Goal: Book appointment/travel/reservation

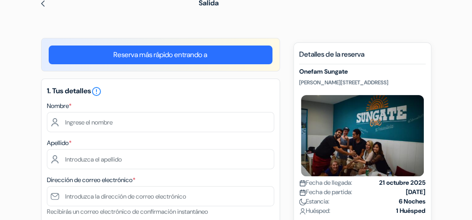
scroll to position [56, 0]
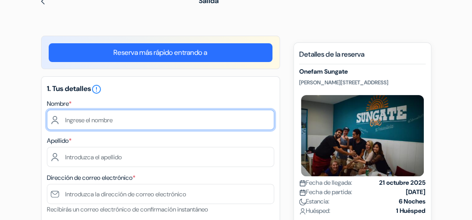
click at [113, 119] on input "text" at bounding box center [160, 120] width 227 height 20
type input "[PERSON_NAME]"
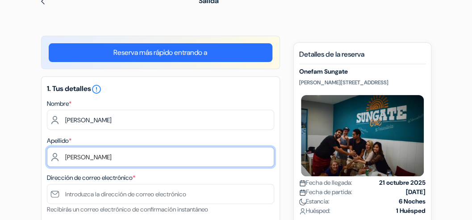
type input "[PERSON_NAME]"
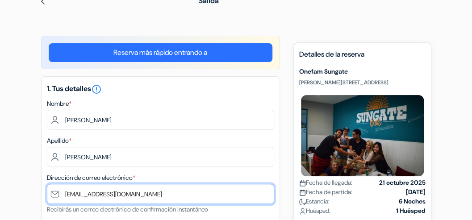
type input "[EMAIL_ADDRESS][DOMAIN_NAME]"
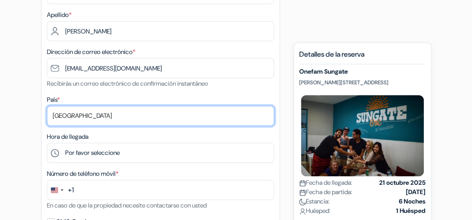
scroll to position [189, 0]
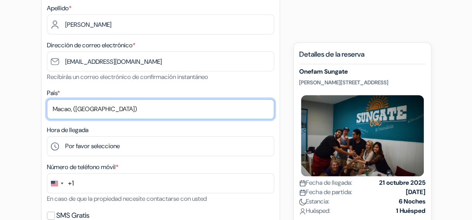
select select "144"
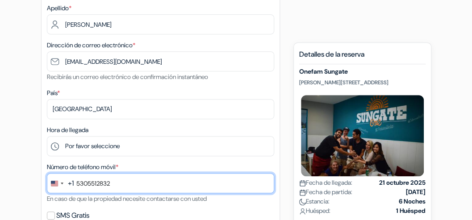
type input "5305512832"
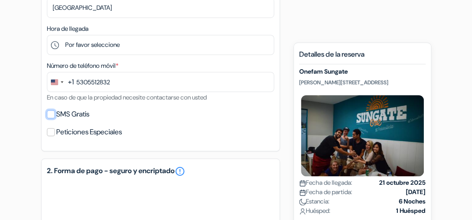
scroll to position [295, 0]
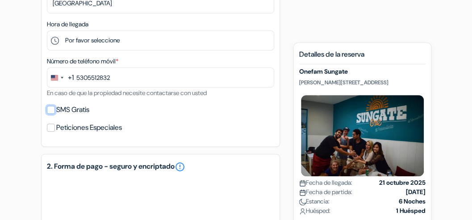
click at [53, 113] on input "SMS Gratis" at bounding box center [51, 110] width 8 height 8
checkbox input "true"
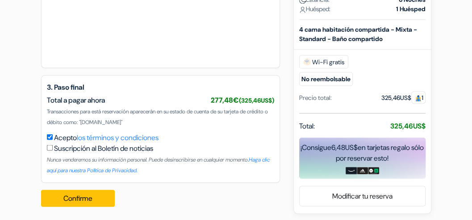
scroll to position [649, 0]
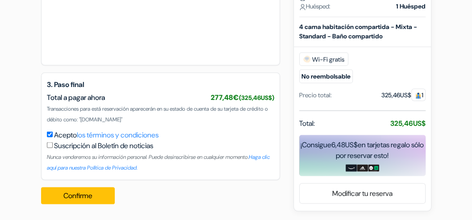
click at [48, 145] on input "checkbox" at bounding box center [50, 145] width 6 height 6
checkbox input "true"
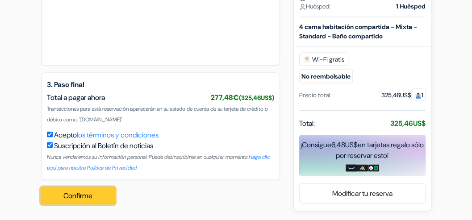
click at [80, 196] on button "Confirme Loading..." at bounding box center [78, 195] width 74 height 17
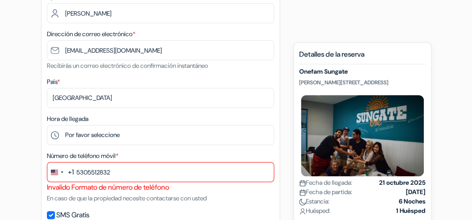
scroll to position [206, 0]
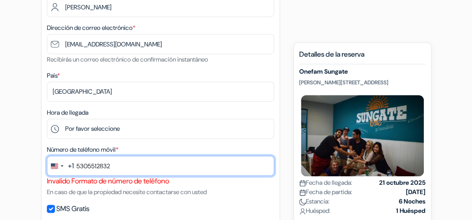
click at [144, 171] on input "5305512832" at bounding box center [160, 166] width 227 height 20
type input "5"
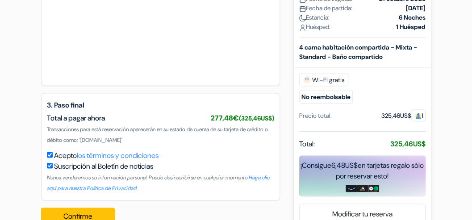
scroll to position [659, 0]
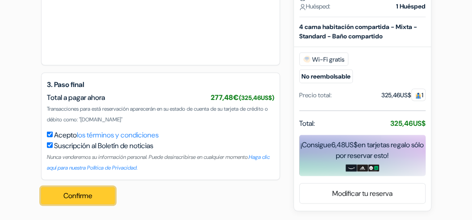
click at [85, 195] on button "Confirme Loading..." at bounding box center [78, 195] width 74 height 17
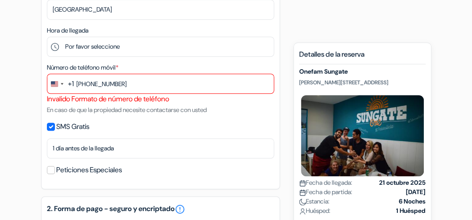
scroll to position [286, 0]
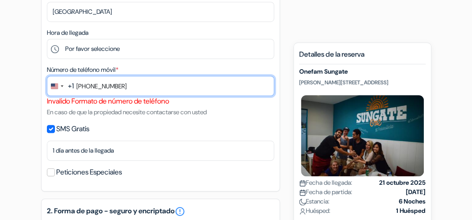
click at [184, 88] on input "[PHONE_NUMBER]" at bounding box center [160, 86] width 227 height 20
type input "5"
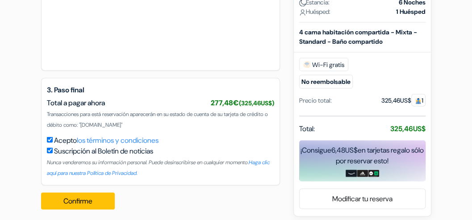
scroll to position [659, 0]
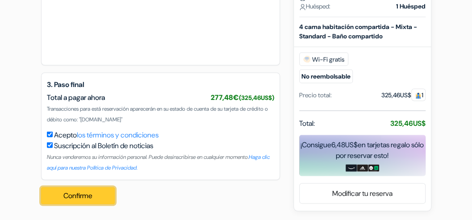
click at [89, 197] on button "Confirme Loading..." at bounding box center [78, 195] width 74 height 17
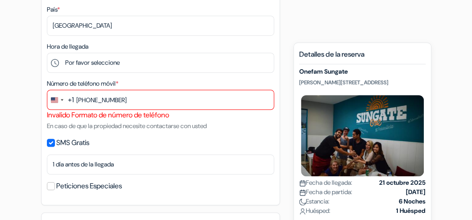
scroll to position [272, 0]
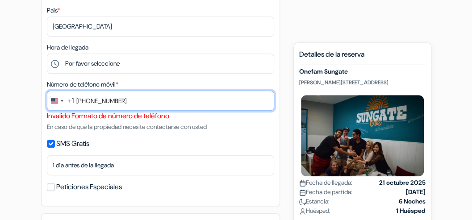
click at [137, 106] on input "[PHONE_NUMBER]" at bounding box center [160, 101] width 227 height 20
type input "("
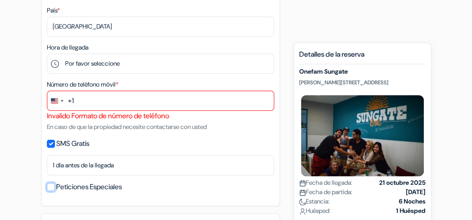
click at [52, 188] on input "Peticiones Especiales" at bounding box center [51, 187] width 8 height 8
checkbox input "true"
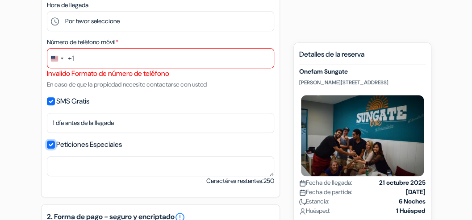
scroll to position [315, 0]
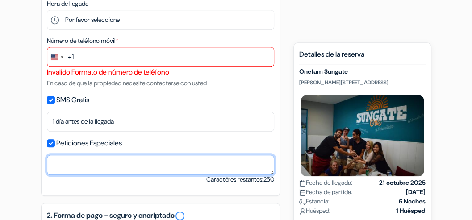
click at [115, 165] on textarea at bounding box center [160, 165] width 227 height 20
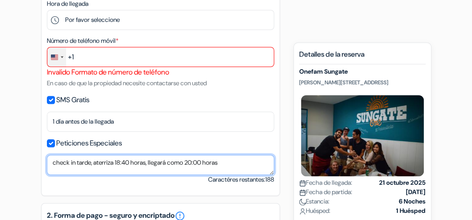
type textarea "check in tarde, aterriza 18:40 horas, llegará como 20:00 horas"
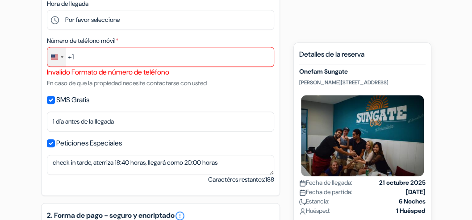
click at [62, 60] on div "Change country, selected United States (+1)" at bounding box center [56, 56] width 19 height 19
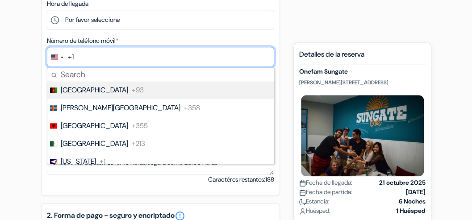
click at [78, 60] on input "text" at bounding box center [160, 57] width 227 height 20
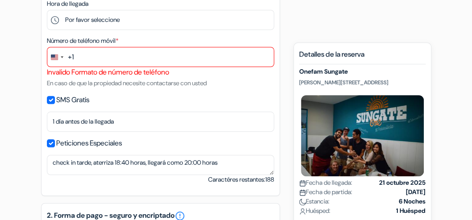
click at [225, 38] on div "Número de teléfono móvil * +1 244 results found No results found [GEOGRAPHIC_DA…" at bounding box center [160, 61] width 227 height 53
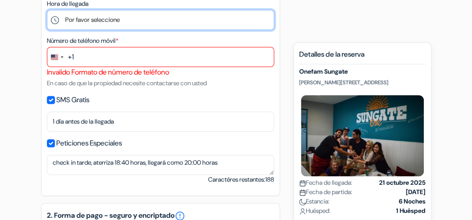
click at [205, 23] on select "Por favor seleccione 1:00 2:00 3:00 4:00 5:00 6:00 7:00 8:00 9:00 10:00 11:00 1…" at bounding box center [160, 20] width 227 height 20
select select "20"
click at [47, 11] on select "Por favor seleccione 1:00 2:00 3:00 4:00 5:00 6:00 7:00 8:00 9:00 10:00 11:00 1…" at bounding box center [160, 20] width 227 height 20
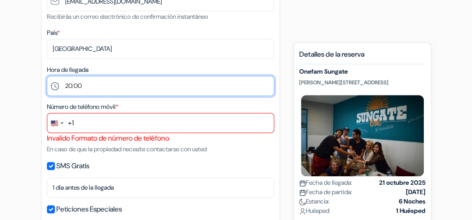
scroll to position [248, 0]
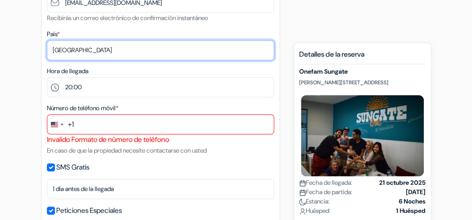
click at [208, 50] on select "Selecciona país Abjasia [GEOGRAPHIC_DATA] [GEOGRAPHIC_DATA] [GEOGRAPHIC_DATA] […" at bounding box center [160, 50] width 227 height 20
select select "64"
click at [47, 41] on select "Selecciona país Abjasia [GEOGRAPHIC_DATA] [GEOGRAPHIC_DATA] [GEOGRAPHIC_DATA] […" at bounding box center [160, 50] width 227 height 20
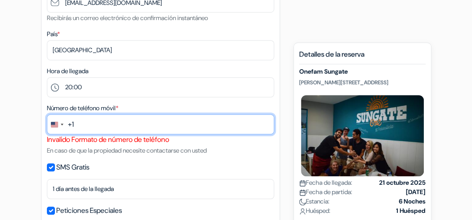
click at [112, 126] on input "text" at bounding box center [160, 124] width 227 height 20
type input "1"
type input "5"
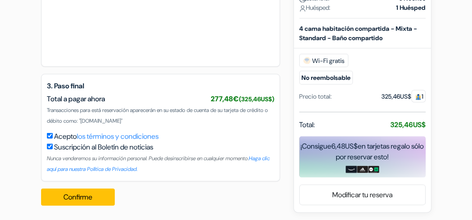
scroll to position [692, 0]
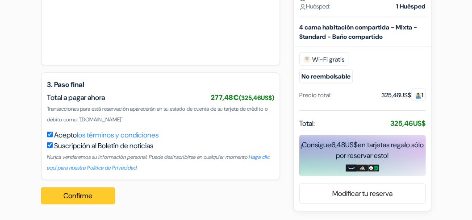
type input "669-8774544"
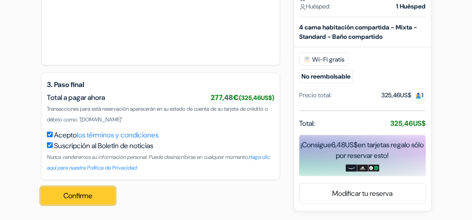
click at [65, 198] on button "Confirme Loading..." at bounding box center [78, 195] width 74 height 17
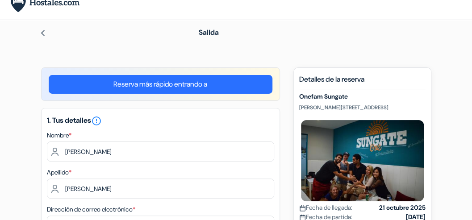
scroll to position [0, 0]
